Goal: Information Seeking & Learning: Learn about a topic

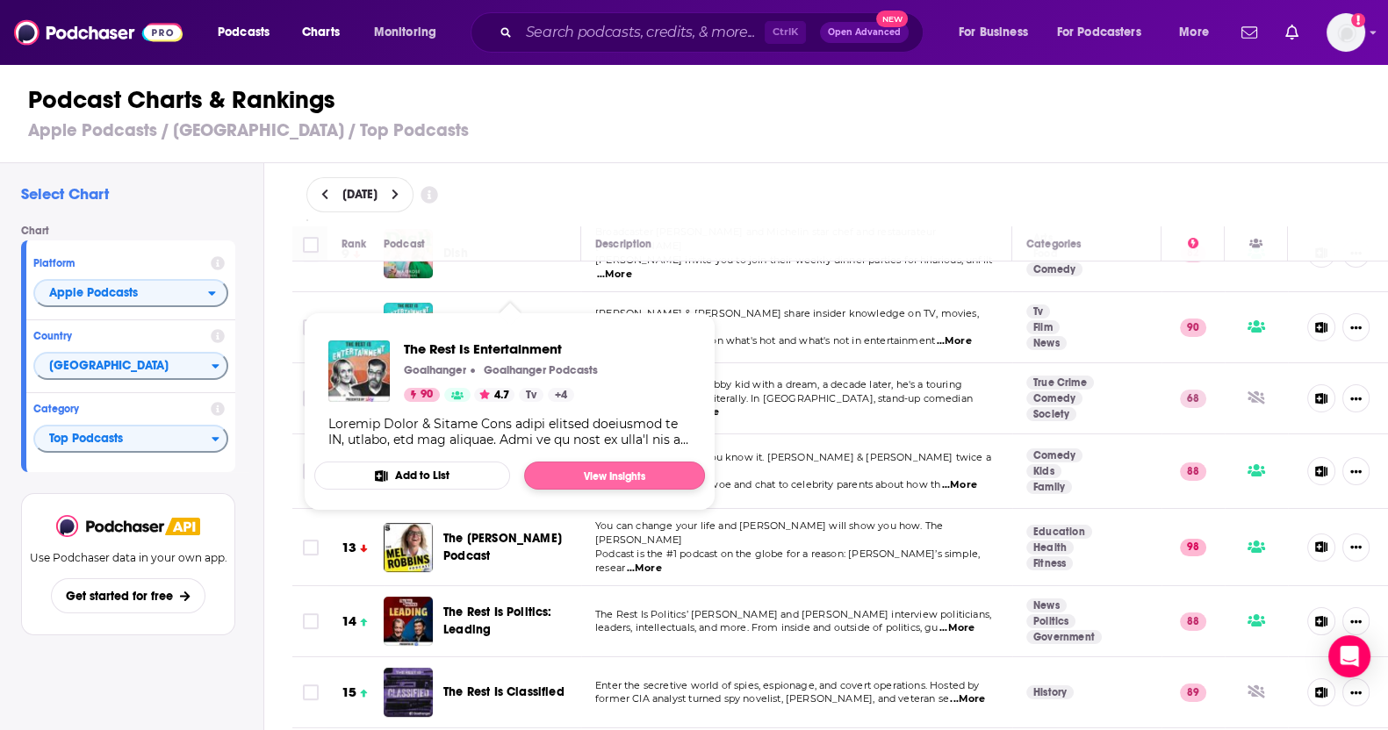
scroll to position [658, 0]
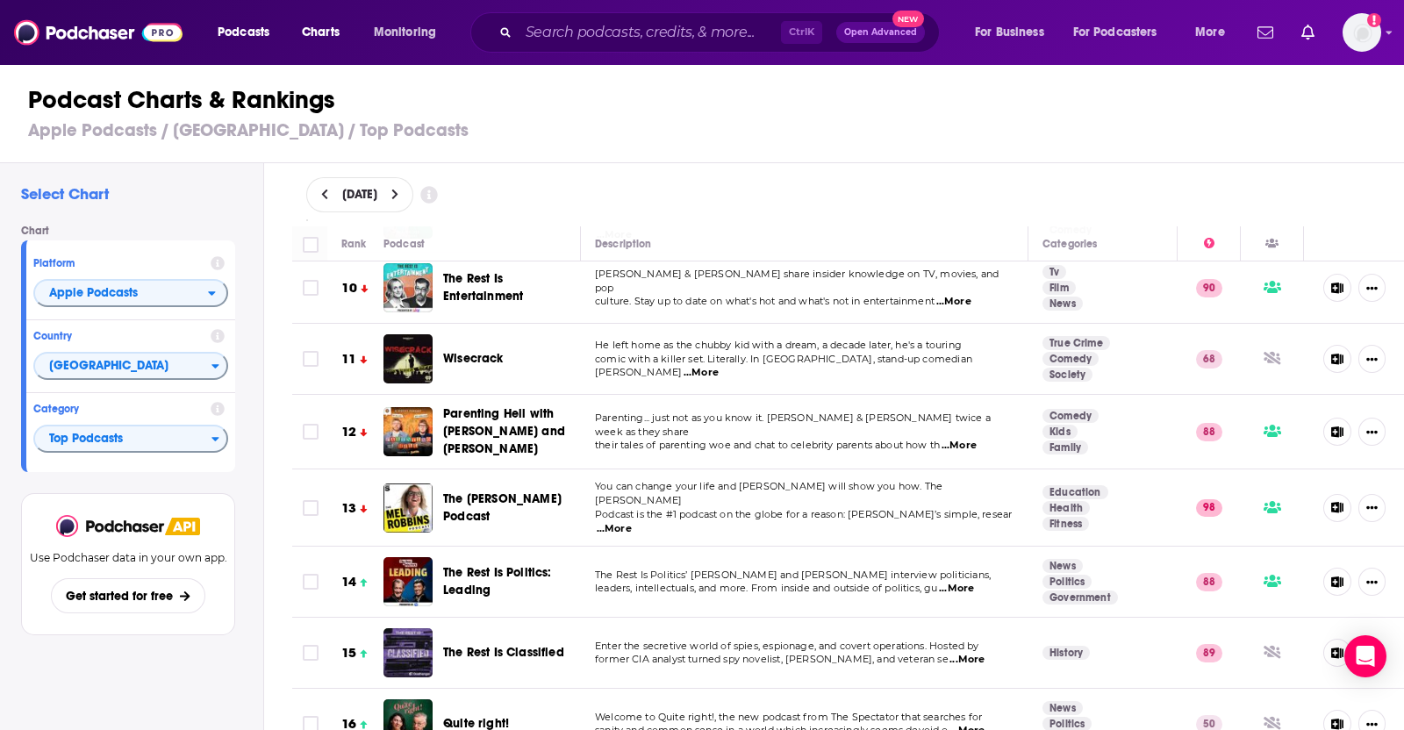
click at [719, 366] on span "...More" at bounding box center [701, 373] width 35 height 14
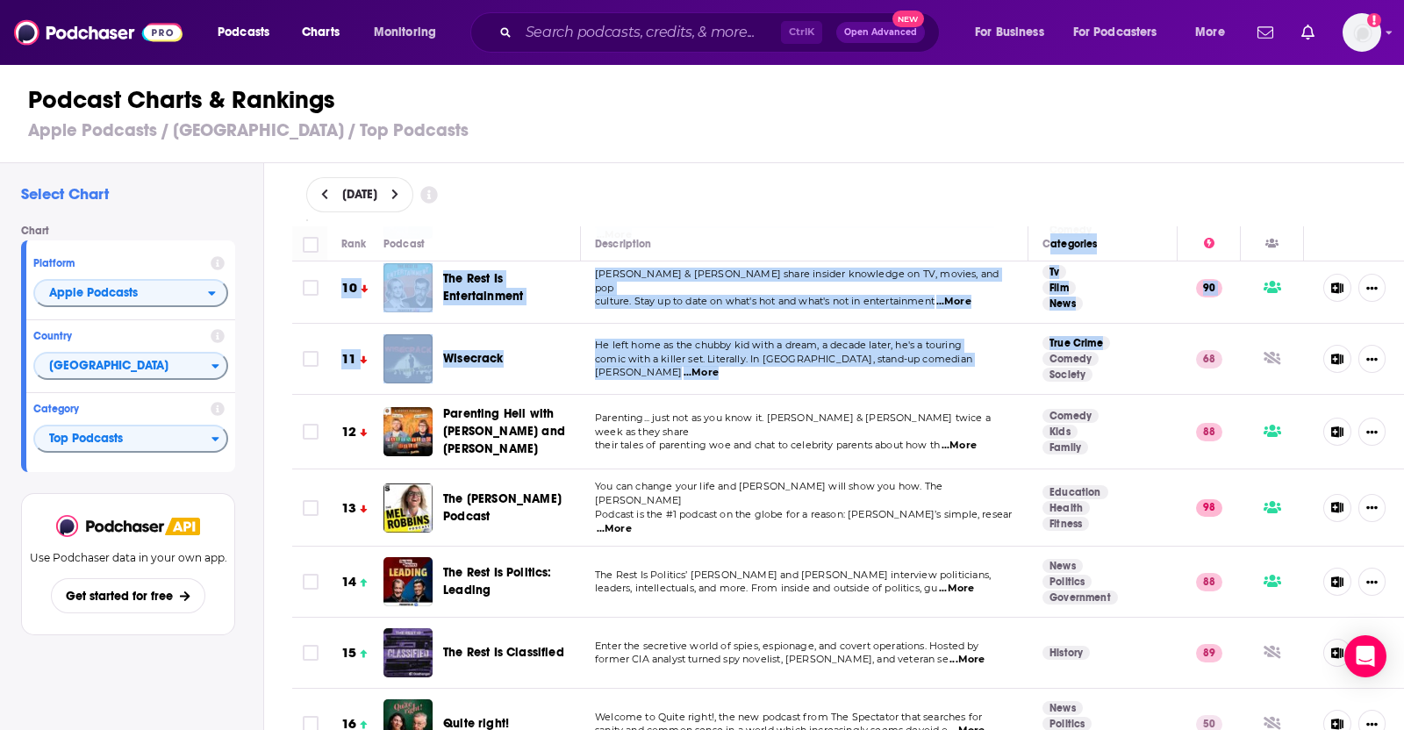
drag, startPoint x: 1029, startPoint y: 249, endPoint x: 1001, endPoint y: 329, distance: 84.7
click at [935, 329] on td "He left home as the chubby kid with a dream, a decade later, he's a touring com…" at bounding box center [805, 359] width 448 height 71
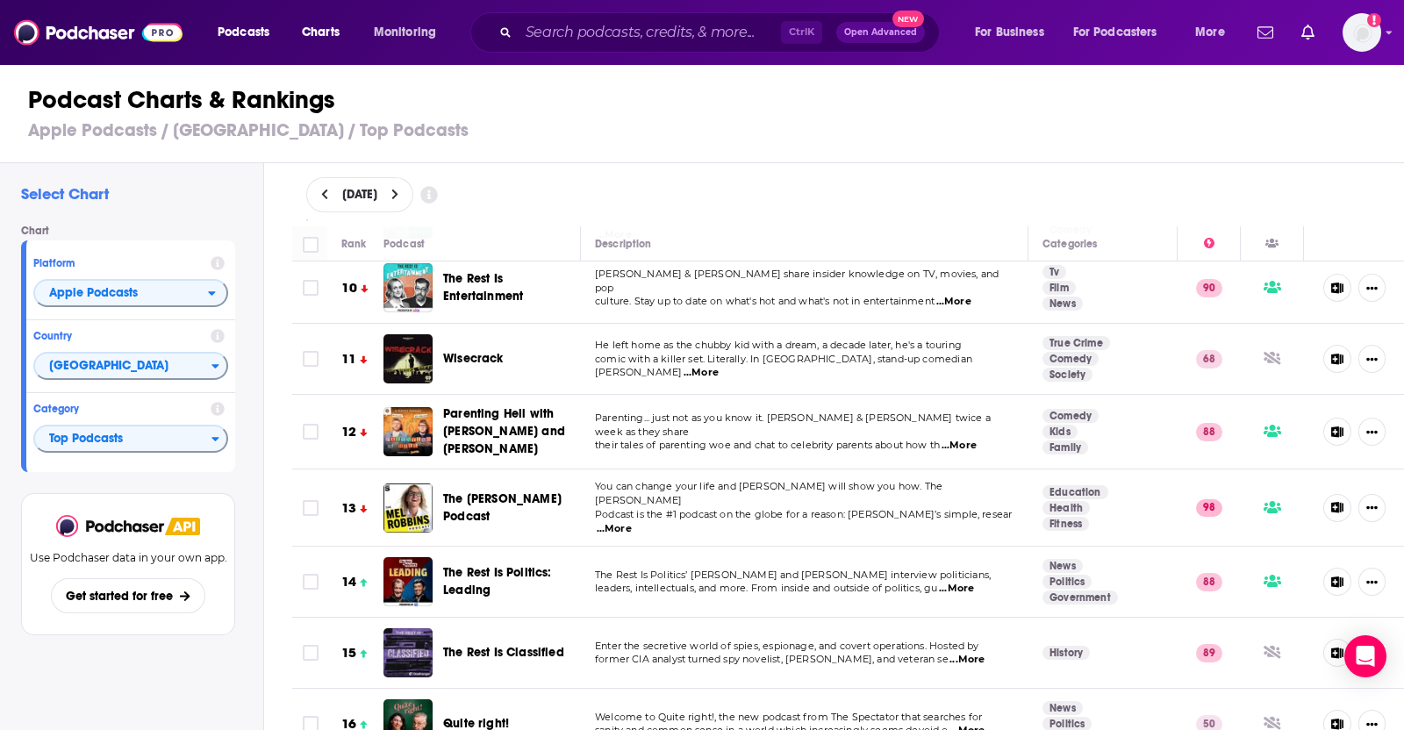
click at [719, 366] on span "...More" at bounding box center [701, 373] width 35 height 14
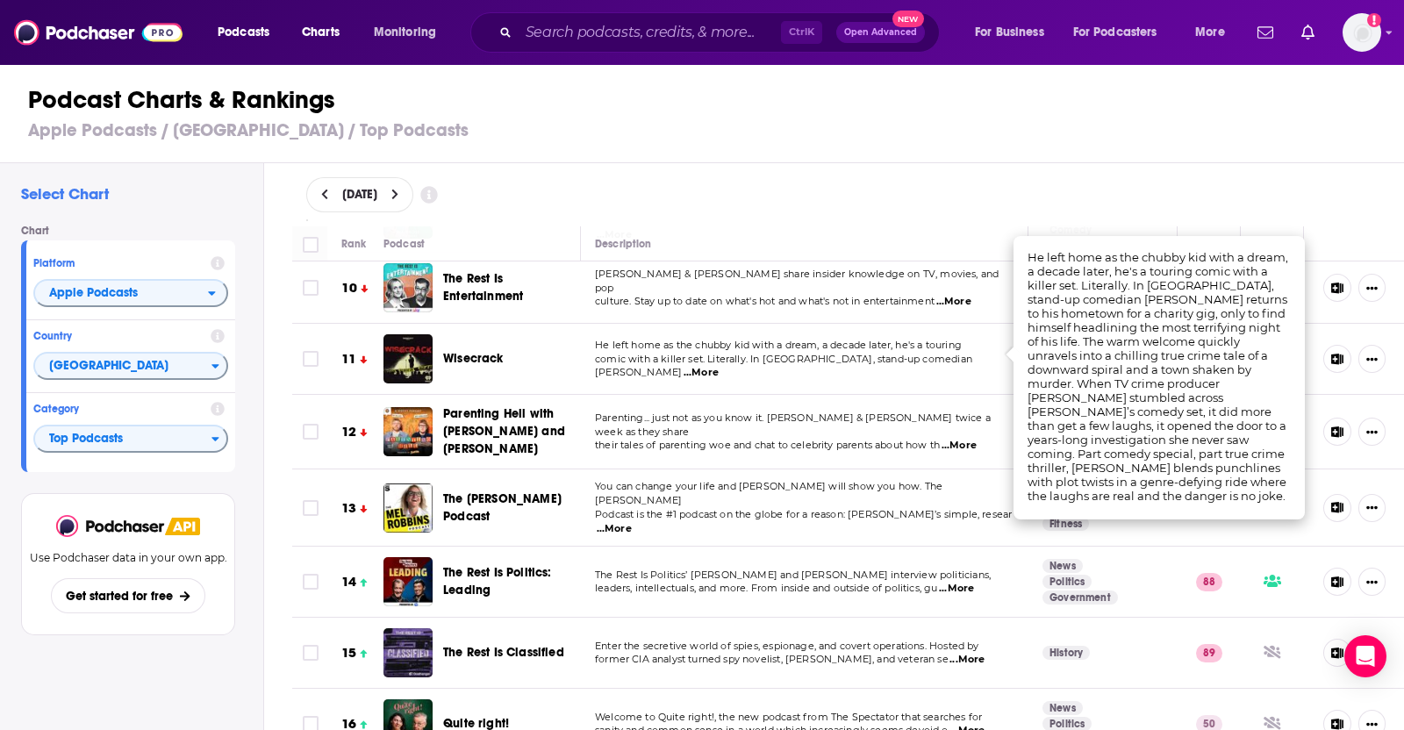
click at [452, 351] on span "Wisecrack" at bounding box center [473, 358] width 61 height 15
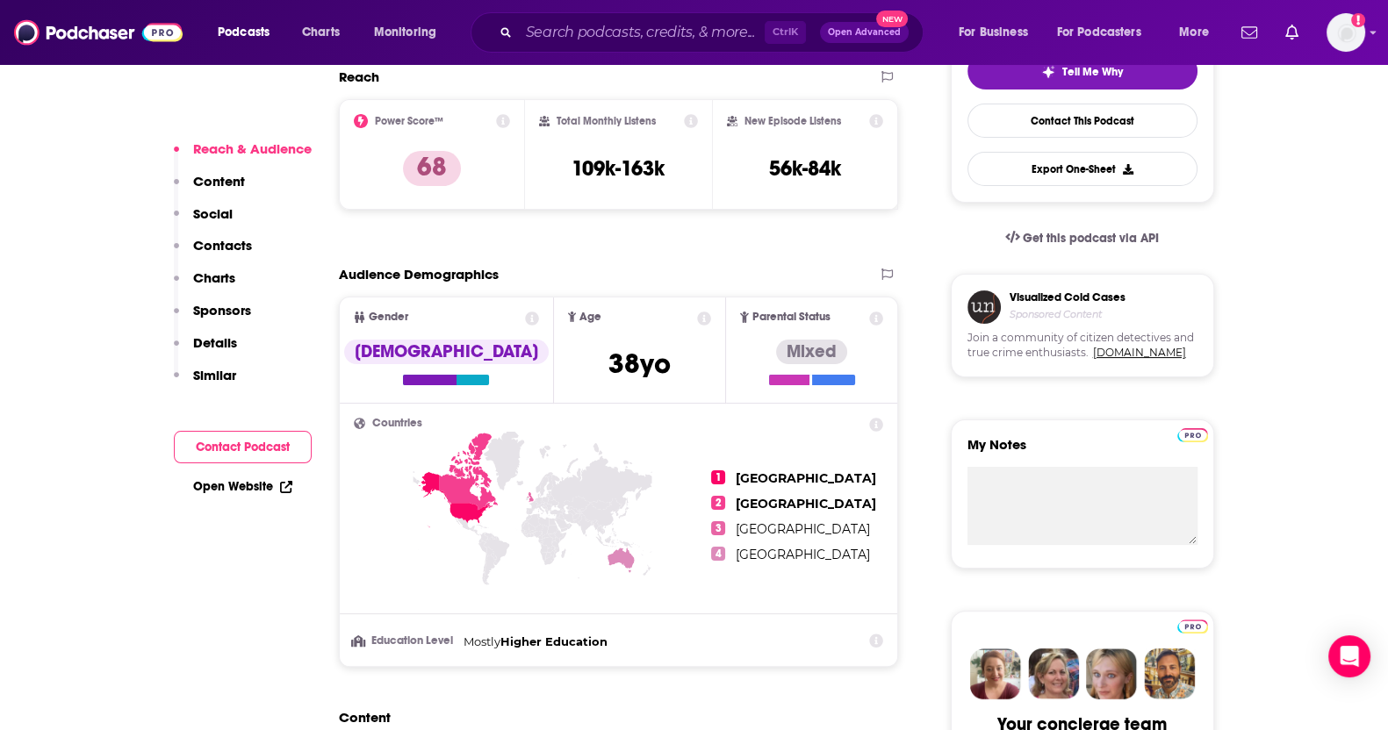
scroll to position [329, 0]
